Goal: Navigation & Orientation: Find specific page/section

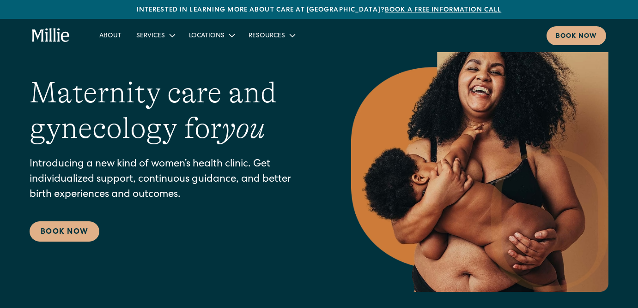
scroll to position [40, 0]
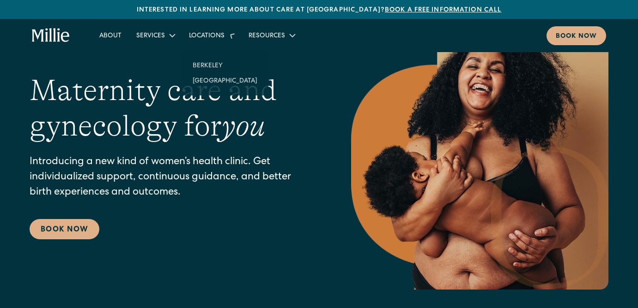
click at [215, 28] on div "Locations" at bounding box center [211, 35] width 60 height 15
click at [220, 33] on div "Locations" at bounding box center [207, 36] width 36 height 10
click at [302, 86] on h1 "Maternity care and gynecology for you" at bounding box center [172, 108] width 284 height 71
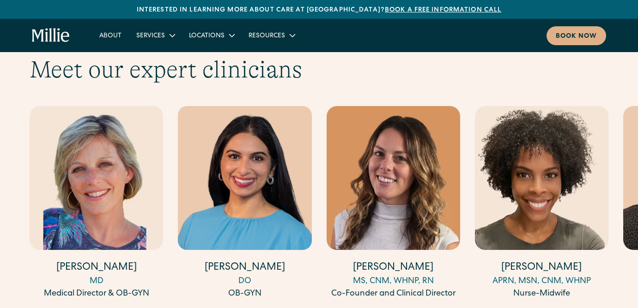
scroll to position [2538, 0]
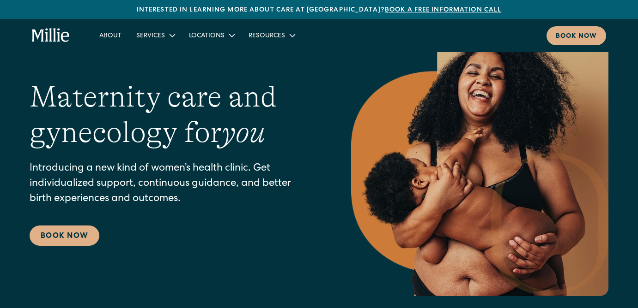
scroll to position [44, 0]
